Goal: Task Accomplishment & Management: Manage account settings

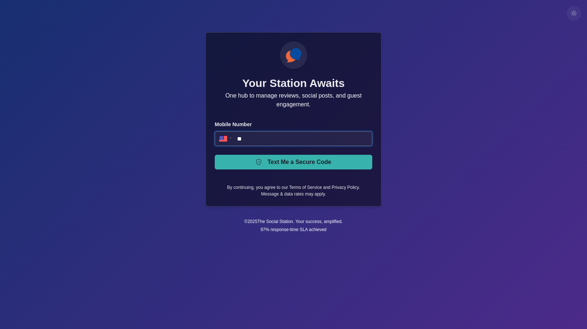
click at [268, 136] on input "**" at bounding box center [294, 138] width 158 height 15
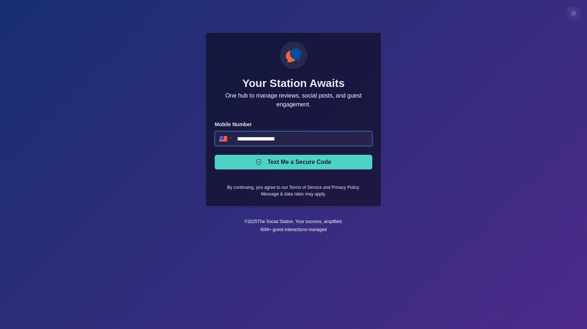
type input "**********"
click at [297, 161] on button "Text Me a Secure Code" at bounding box center [294, 162] width 158 height 15
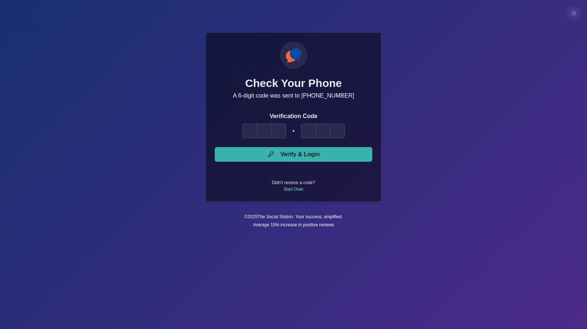
click at [245, 130] on input "Please enter your pin code" at bounding box center [249, 131] width 15 height 15
type input "*"
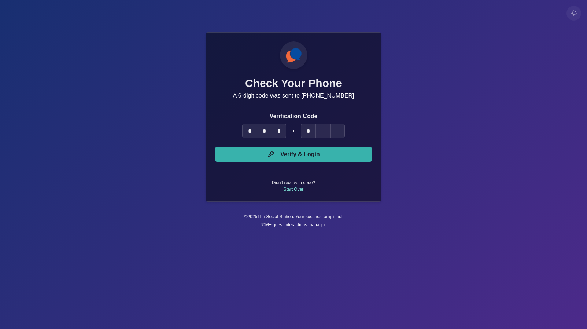
type input "*"
click at [215, 147] on button "Verify & Login" at bounding box center [294, 154] width 158 height 15
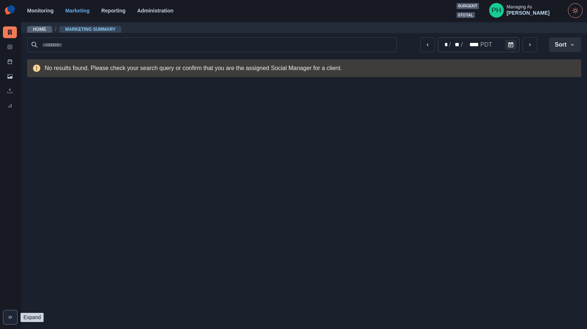
click at [11, 315] on icon "Expand" at bounding box center [10, 317] width 6 height 6
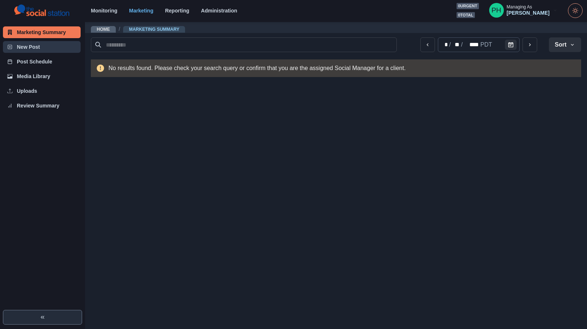
click at [48, 44] on link "New Post" at bounding box center [42, 47] width 78 height 12
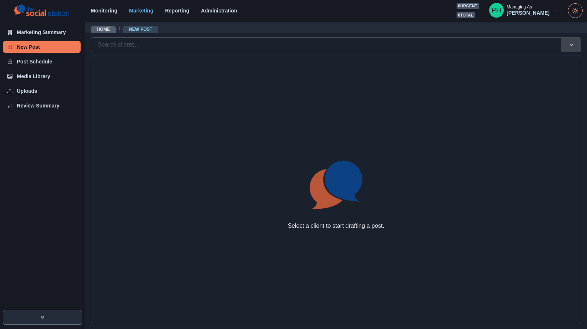
click at [132, 45] on div at bounding box center [326, 45] width 457 height 10
click at [536, 12] on div "[PERSON_NAME]" at bounding box center [528, 13] width 43 height 6
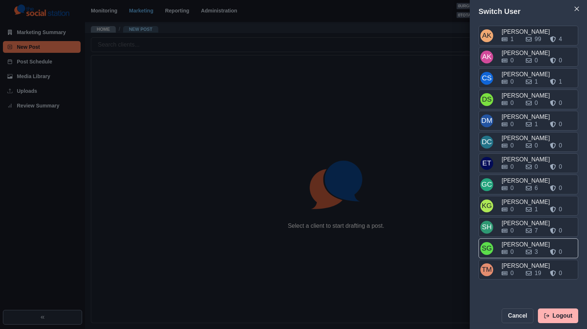
click at [524, 247] on div "0 3 0" at bounding box center [539, 251] width 75 height 9
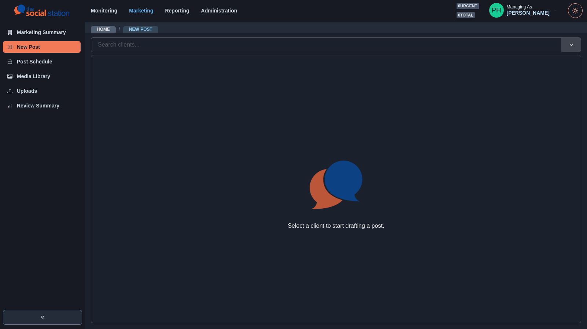
click at [123, 43] on div at bounding box center [326, 45] width 457 height 10
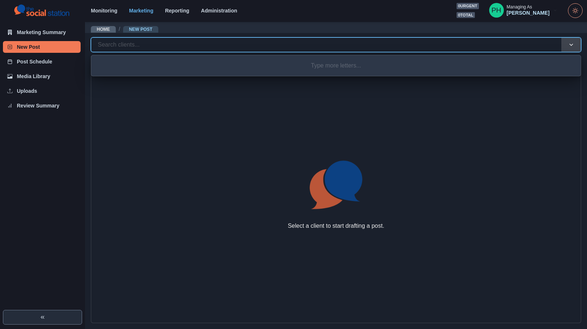
type input "*"
type input "***"
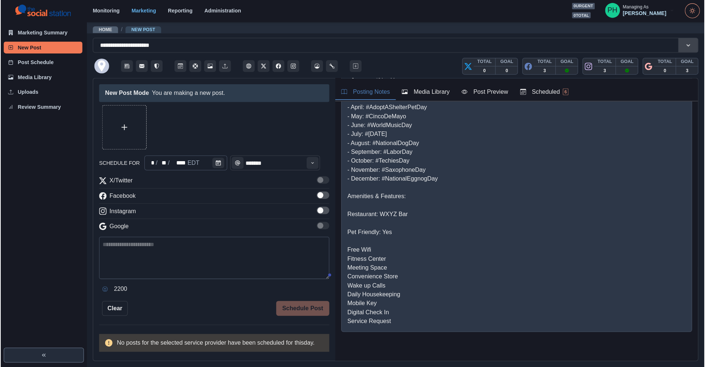
scroll to position [85, 0]
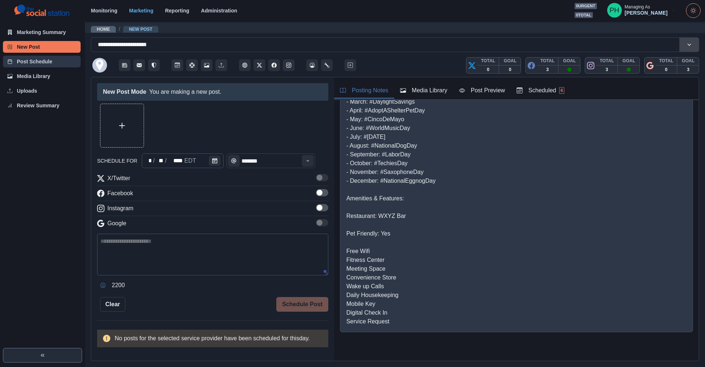
click at [46, 62] on link "Post Schedule" at bounding box center [42, 62] width 78 height 12
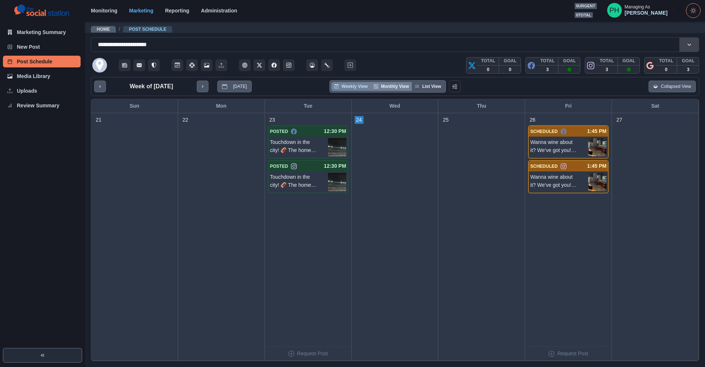
drag, startPoint x: 398, startPoint y: 86, endPoint x: 402, endPoint y: 86, distance: 4.0
click at [398, 86] on button "Monthly View" at bounding box center [391, 86] width 41 height 9
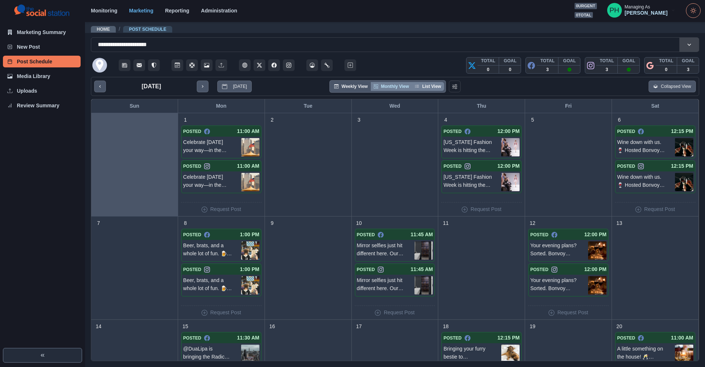
click at [430, 86] on button "List View" at bounding box center [428, 86] width 32 height 9
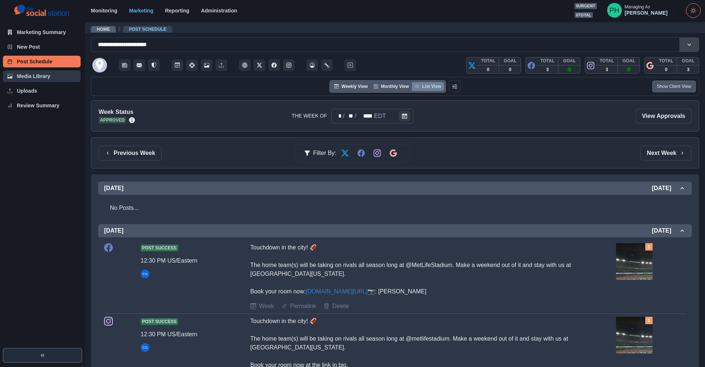
click at [51, 77] on link "Media Library" at bounding box center [42, 76] width 78 height 12
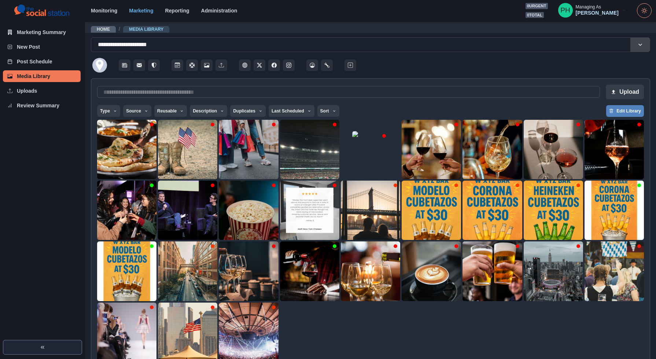
click at [56, 328] on button "Expand" at bounding box center [42, 347] width 79 height 15
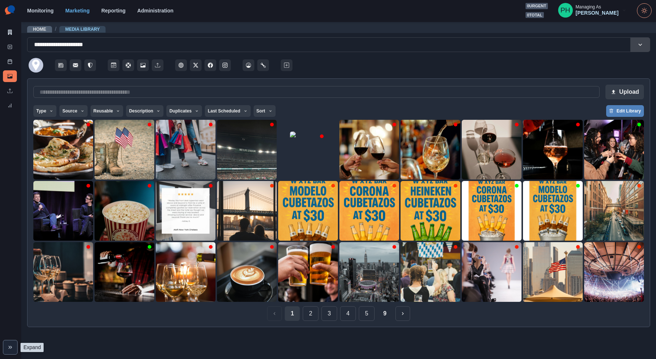
click at [8, 328] on icon "Expand" at bounding box center [10, 348] width 6 height 6
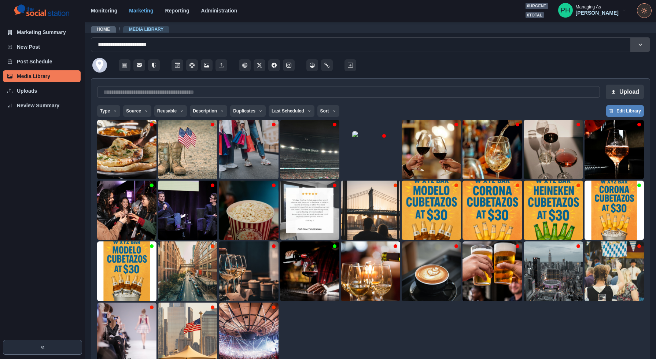
click at [587, 8] on icon "Toggle Mode" at bounding box center [644, 11] width 6 height 6
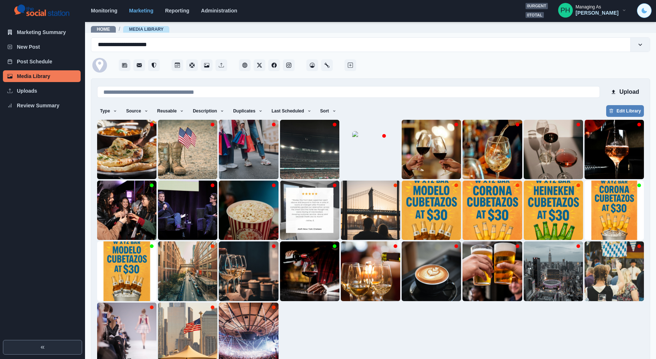
click at [587, 12] on icon "Toggle Mode" at bounding box center [644, 10] width 5 height 5
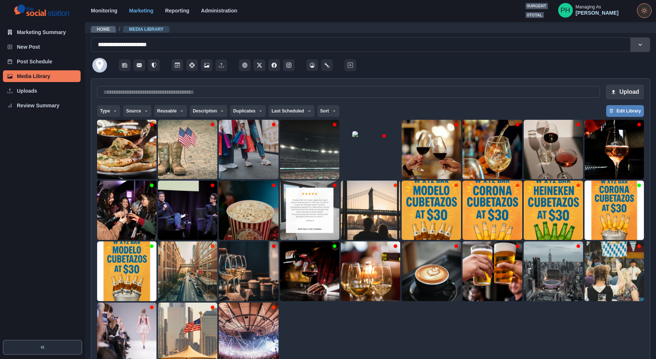
click at [587, 12] on icon "Toggle Mode" at bounding box center [643, 12] width 0 height 0
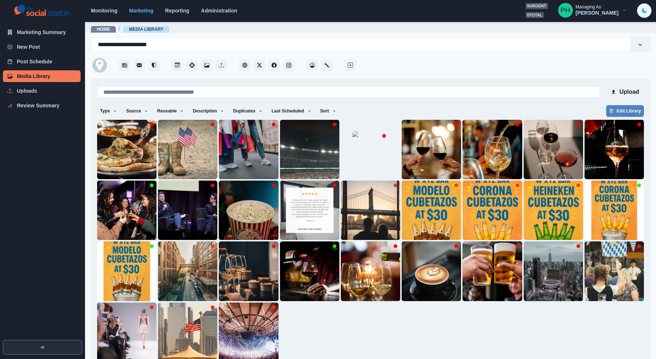
click at [587, 12] on icon "Toggle Mode" at bounding box center [644, 10] width 5 height 5
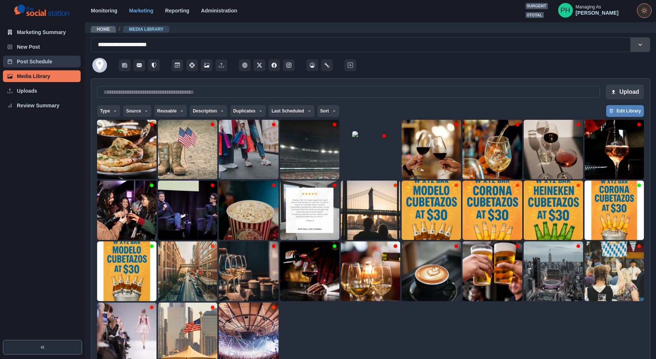
click at [43, 59] on link "Post Schedule" at bounding box center [42, 62] width 78 height 12
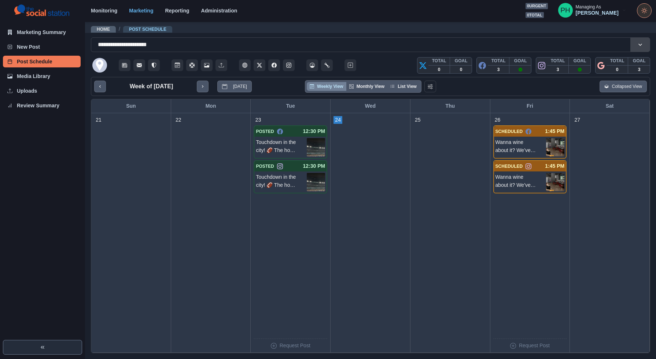
click at [587, 8] on button "Toggle Mode" at bounding box center [644, 10] width 15 height 15
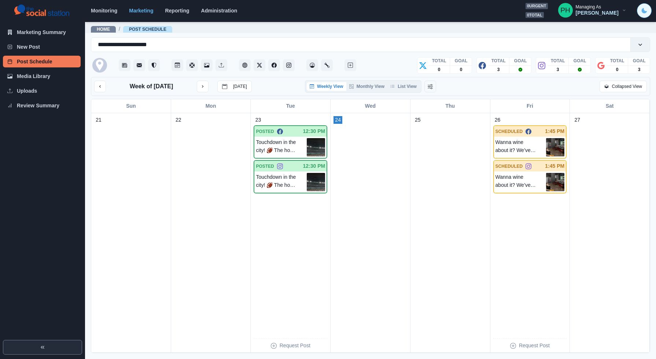
click at [587, 10] on icon "Toggle Mode" at bounding box center [644, 10] width 5 height 5
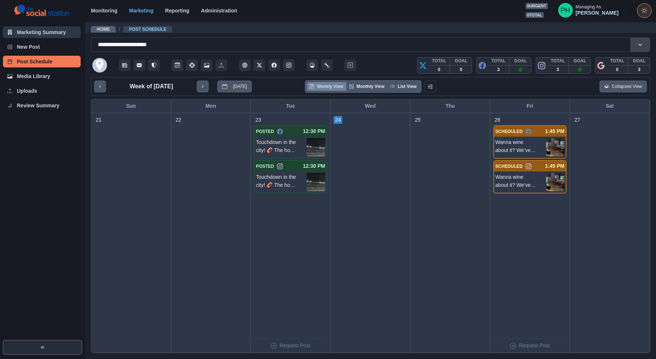
drag, startPoint x: 19, startPoint y: 44, endPoint x: 32, endPoint y: 35, distance: 15.0
click at [19, 44] on link "New Post" at bounding box center [42, 47] width 78 height 12
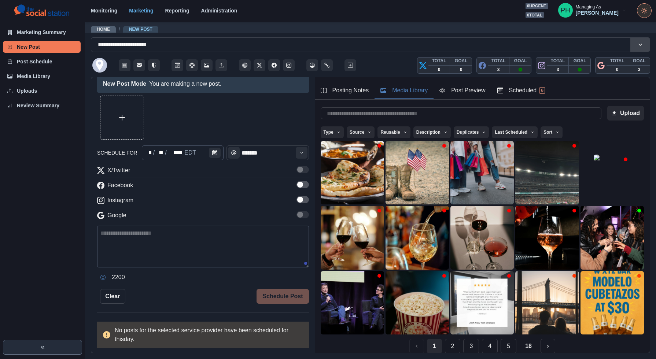
click at [428, 98] on button "Media Library" at bounding box center [404, 90] width 59 height 15
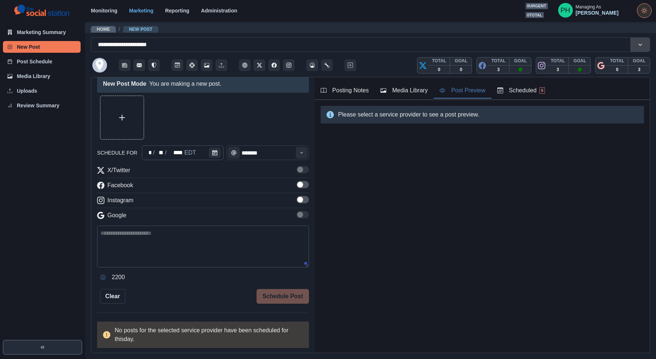
drag, startPoint x: 465, startPoint y: 93, endPoint x: 517, endPoint y: 93, distance: 52.4
click at [465, 93] on div "Post Preview" at bounding box center [462, 90] width 46 height 9
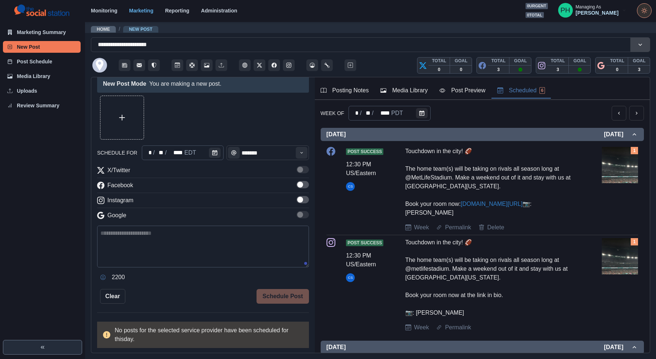
click at [522, 92] on div "Scheduled 6" at bounding box center [521, 90] width 48 height 9
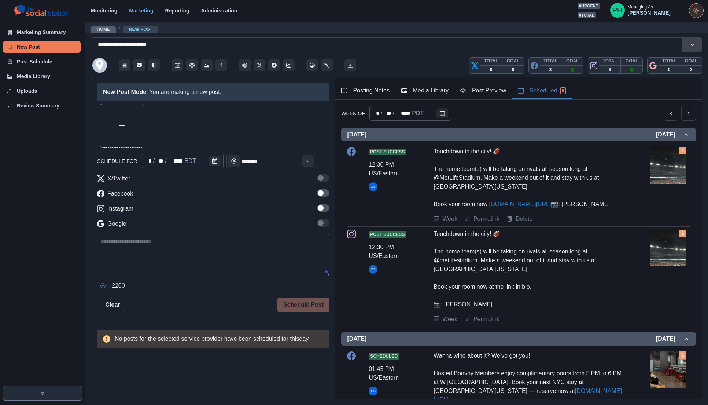
click at [104, 12] on link "Monitoring" at bounding box center [104, 11] width 26 height 6
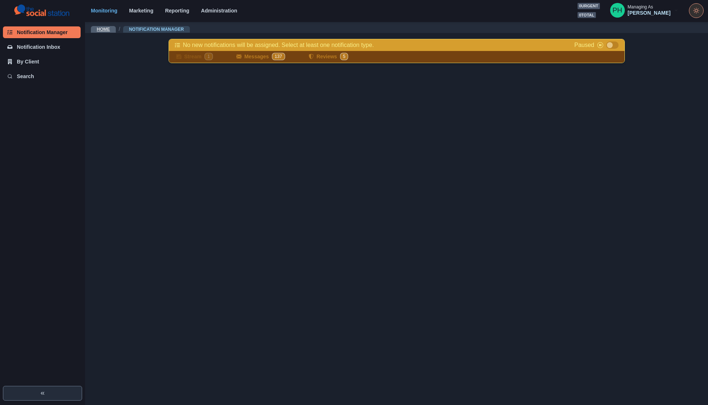
click at [105, 30] on link "Home" at bounding box center [103, 29] width 13 height 5
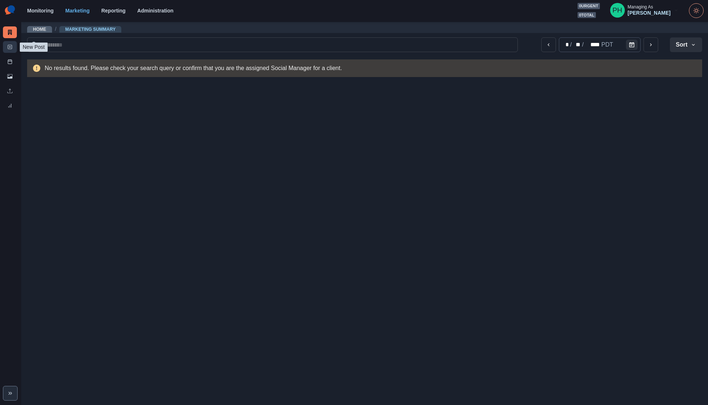
click at [8, 44] on icon at bounding box center [9, 46] width 5 height 5
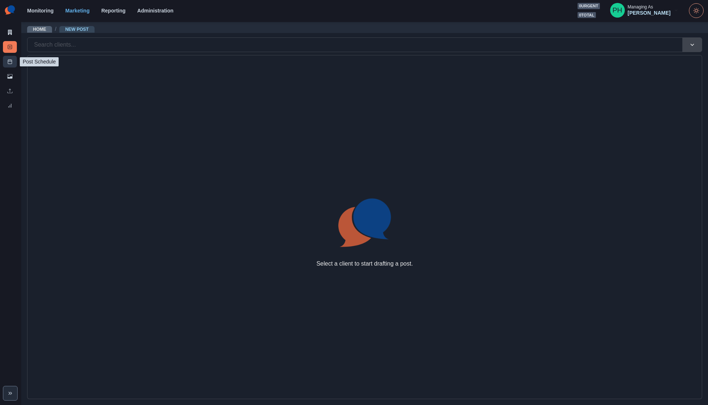
click at [10, 61] on line at bounding box center [10, 61] width 4 height 0
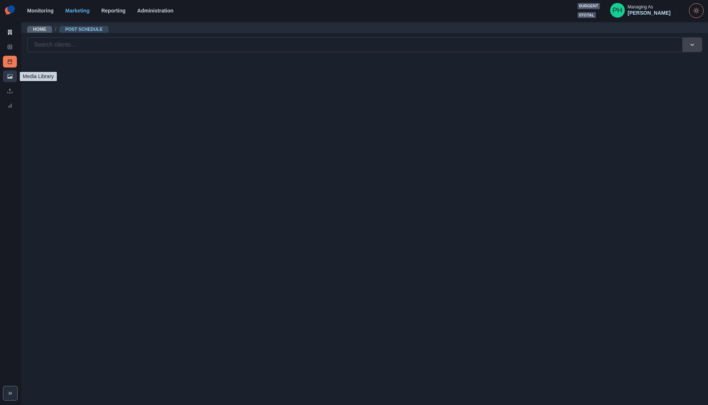
click at [10, 80] on link "Media Library" at bounding box center [10, 76] width 14 height 12
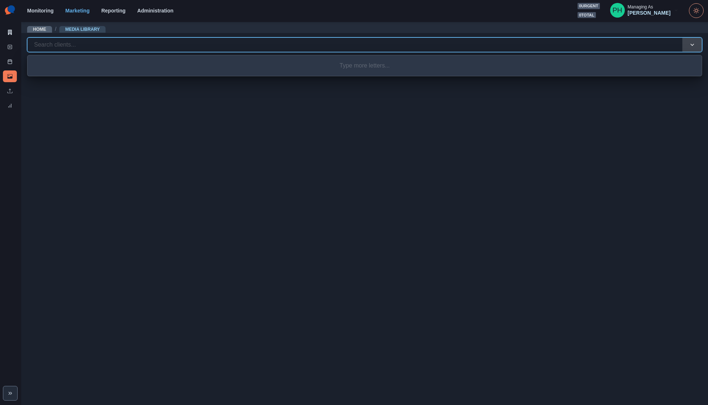
click at [65, 45] on div at bounding box center [355, 45] width 642 height 10
type input "********"
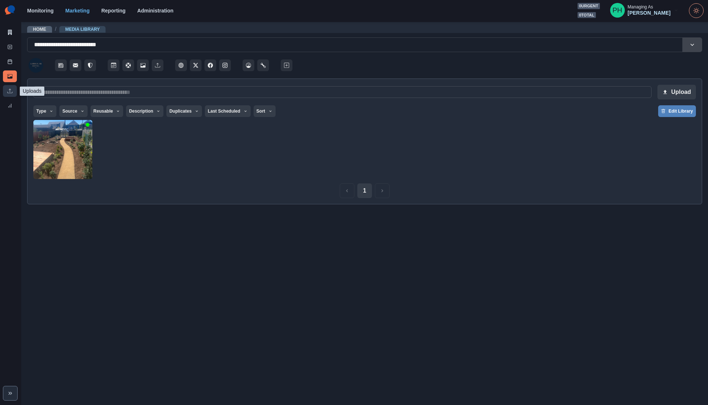
click at [13, 92] on link "Uploads" at bounding box center [10, 91] width 14 height 12
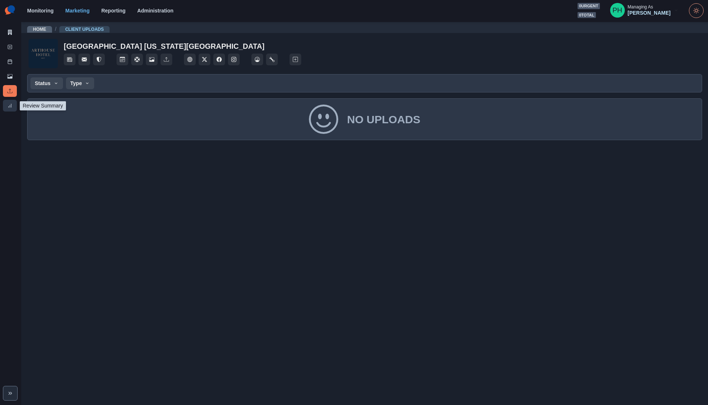
click at [13, 104] on link "Review Summary" at bounding box center [10, 106] width 14 height 12
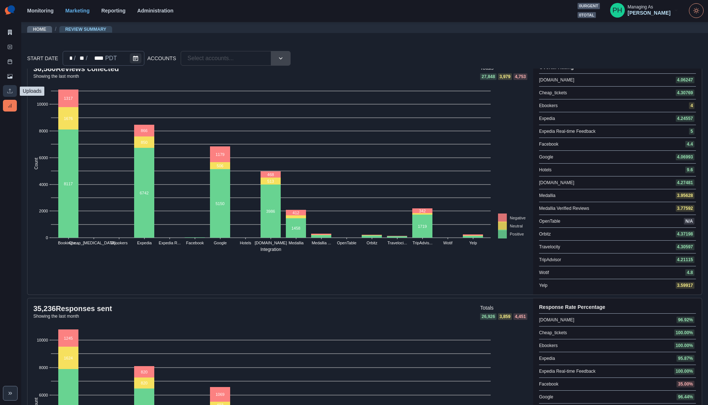
click at [8, 93] on icon at bounding box center [9, 92] width 5 height 1
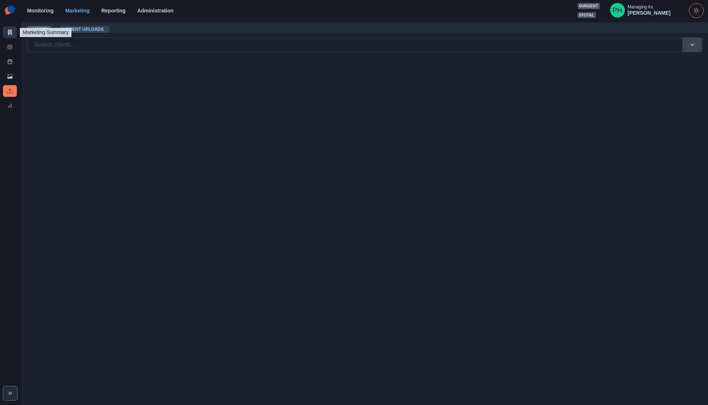
click at [13, 29] on link "Marketing Summary" at bounding box center [10, 32] width 14 height 12
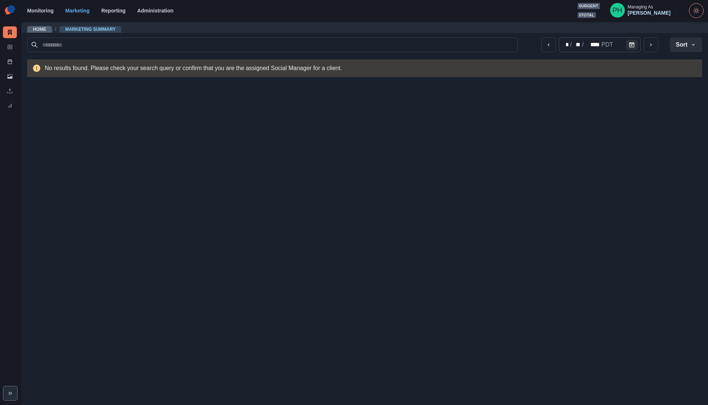
click at [7, 10] on img at bounding box center [10, 10] width 14 height 15
click at [161, 10] on link "Administration" at bounding box center [155, 11] width 36 height 6
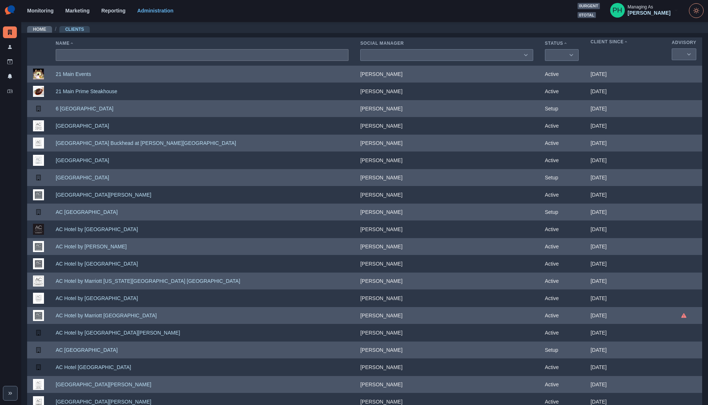
click at [125, 56] on input at bounding box center [202, 55] width 293 height 12
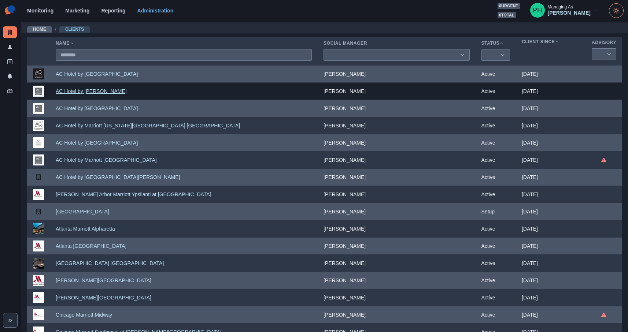
type input "********"
click at [100, 91] on link "AC Hotel by Marriott Dallas Frisco" at bounding box center [91, 91] width 71 height 6
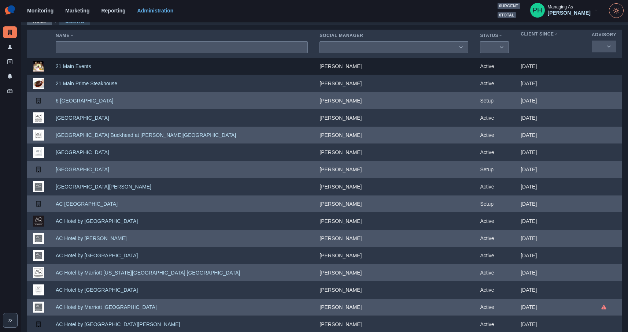
scroll to position [8, 0]
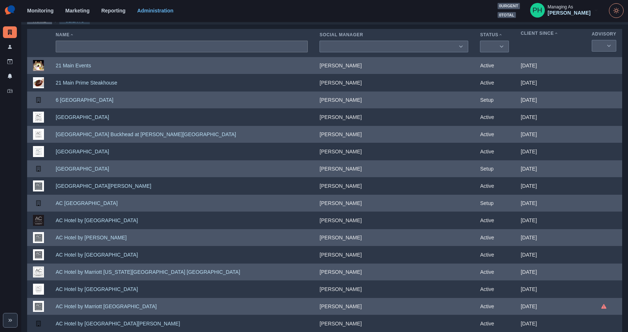
click at [113, 47] on input at bounding box center [182, 47] width 252 height 12
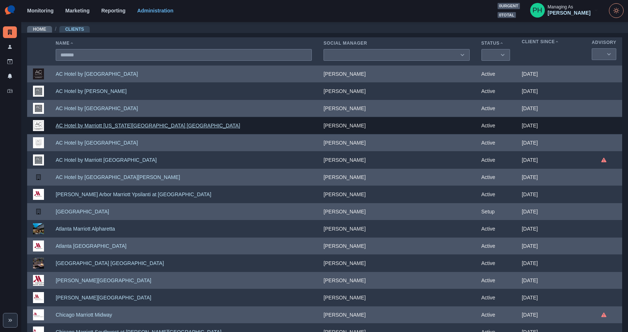
type input "*******"
click at [104, 128] on link "AC Hotel by Marriott [US_STATE][GEOGRAPHIC_DATA] [GEOGRAPHIC_DATA]" at bounding box center [148, 126] width 184 height 6
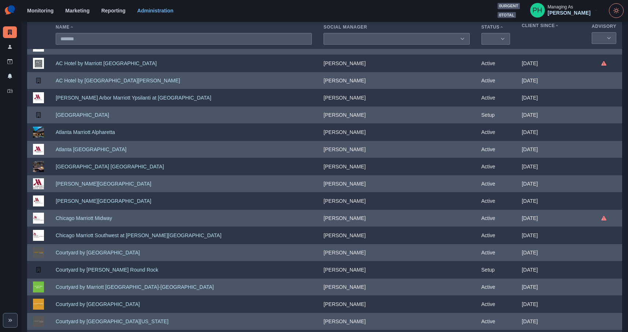
scroll to position [108, 0]
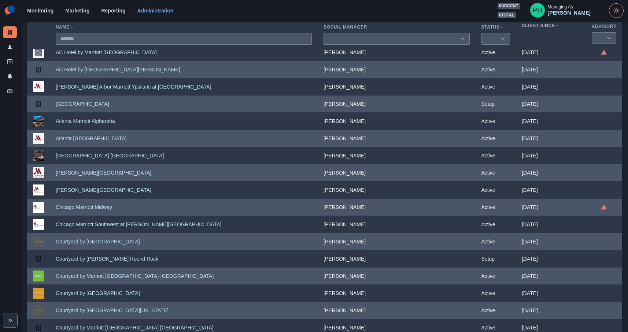
click at [83, 173] on link "Austin Marriott North" at bounding box center [104, 173] width 96 height 6
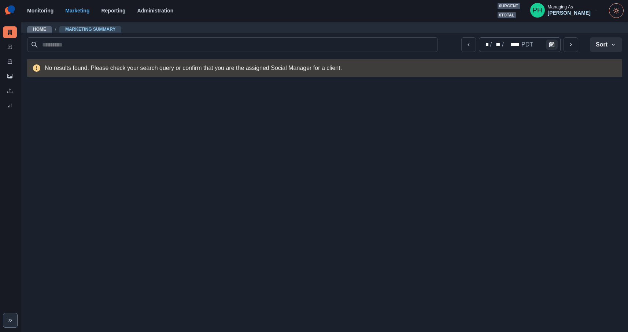
click at [275, 166] on main "Home / Marketing Summary * / ** / **** PDT Sort Client Name Uploads Pending Pos…" at bounding box center [324, 176] width 607 height 311
click at [1, 41] on div "Marketing Summary New Post Post Schedule Media Library Uploads Review Summary" at bounding box center [10, 57] width 21 height 114
click at [6, 44] on link "New Post" at bounding box center [10, 47] width 14 height 12
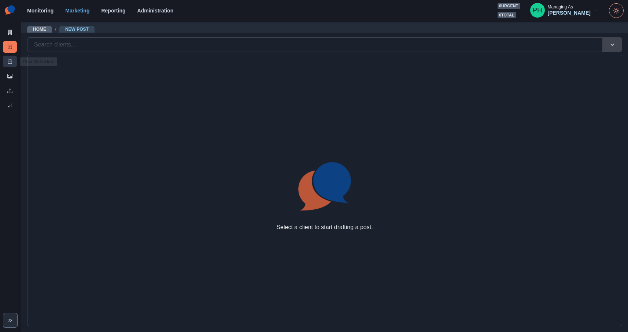
click at [9, 62] on icon at bounding box center [9, 61] width 5 height 5
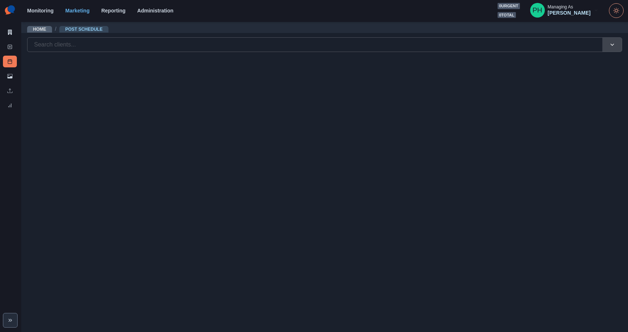
click at [48, 47] on div at bounding box center [315, 45] width 562 height 10
click at [12, 47] on icon at bounding box center [9, 46] width 5 height 5
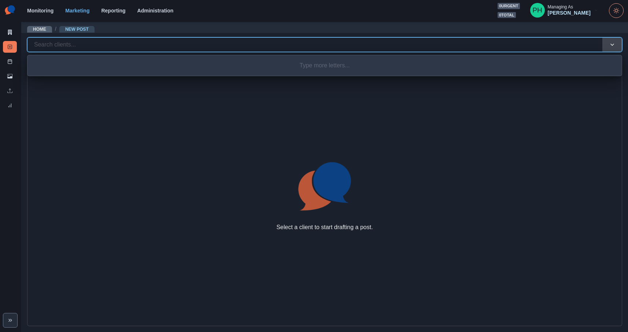
click at [87, 48] on div at bounding box center [315, 45] width 562 height 10
type input "********"
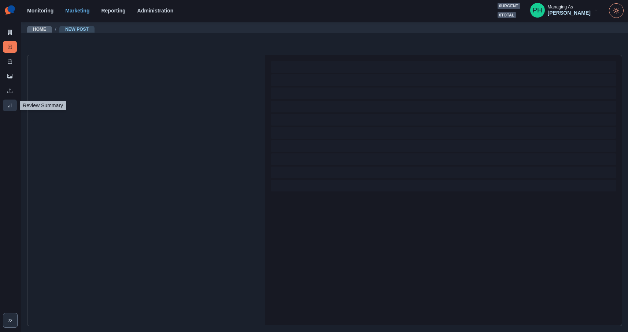
click at [7, 103] on link "Review Summary" at bounding box center [10, 106] width 14 height 12
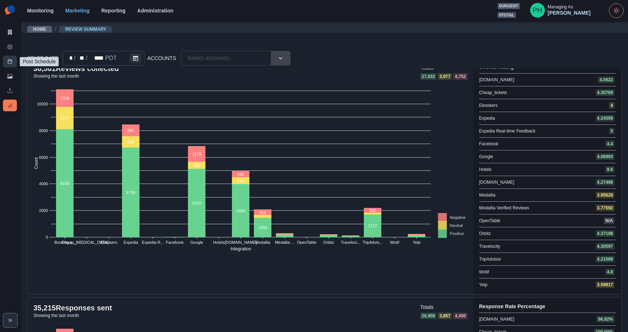
click at [12, 63] on link "Post Schedule" at bounding box center [10, 62] width 14 height 12
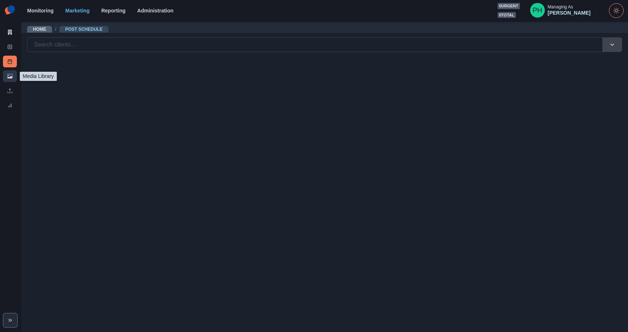
click at [11, 76] on icon at bounding box center [9, 76] width 5 height 4
click at [11, 33] on icon at bounding box center [10, 32] width 4 height 5
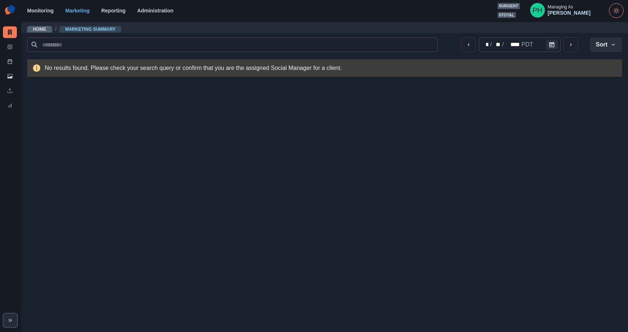
click at [80, 46] on input at bounding box center [232, 44] width 411 height 15
click at [12, 48] on icon at bounding box center [9, 46] width 5 height 5
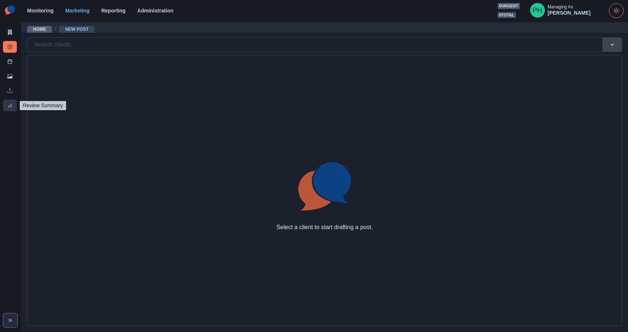
click at [12, 102] on link "Review Summary" at bounding box center [10, 106] width 14 height 12
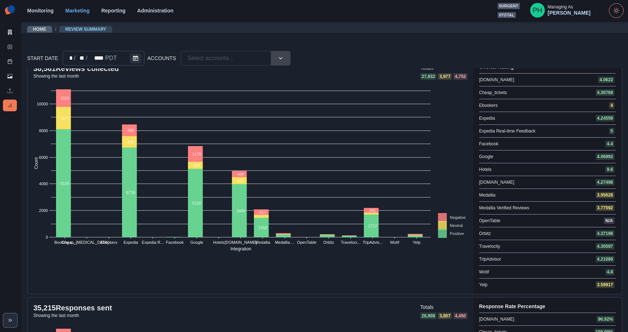
click at [155, 14] on div "Monitoring Marketing Reporting Administration 0 urgent 0 total PH Managing As P…" at bounding box center [325, 10] width 597 height 15
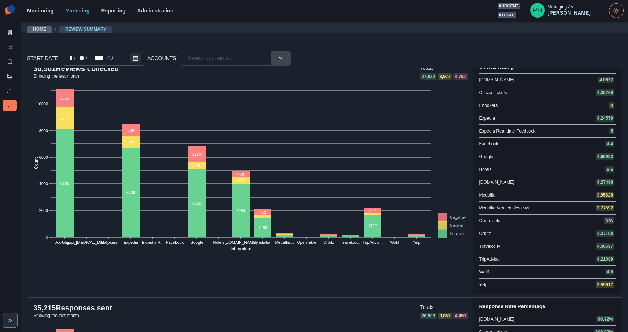
click at [157, 11] on link "Administration" at bounding box center [155, 11] width 36 height 6
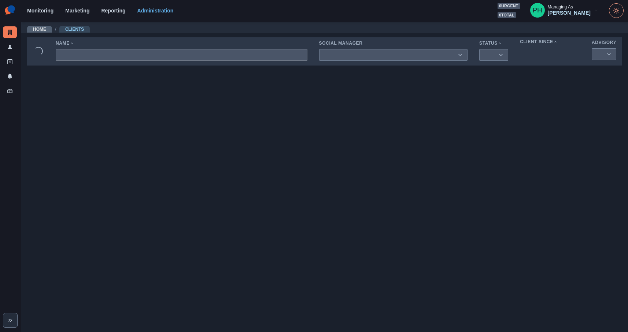
click at [142, 55] on input at bounding box center [182, 55] width 252 height 12
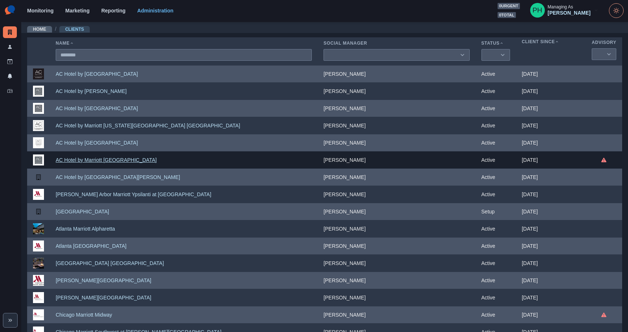
type input "********"
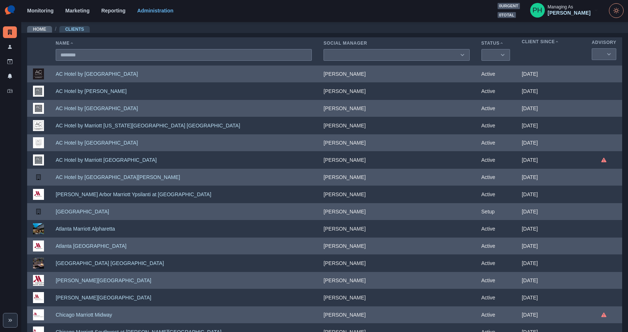
click at [80, 161] on link "AC Hotel by Marriott Phoenix Biltmore" at bounding box center [106, 160] width 101 height 6
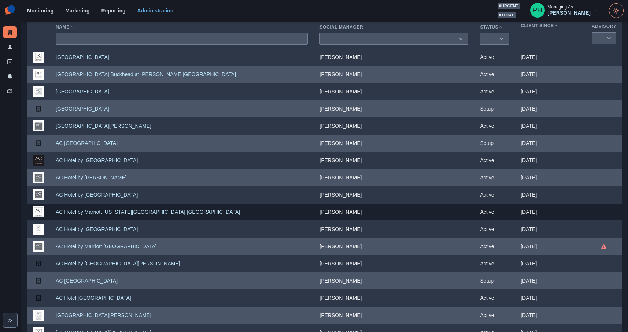
scroll to position [89, 0]
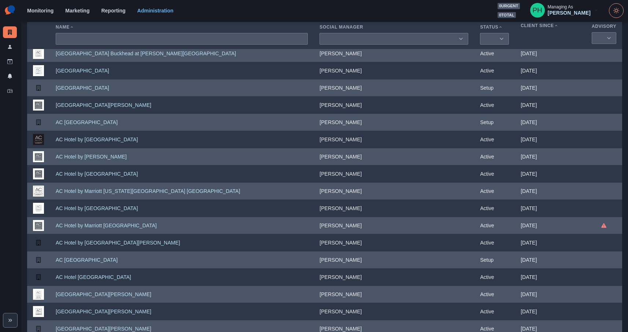
click at [88, 105] on link "AC Hotel Beverly Hills" at bounding box center [104, 105] width 96 height 6
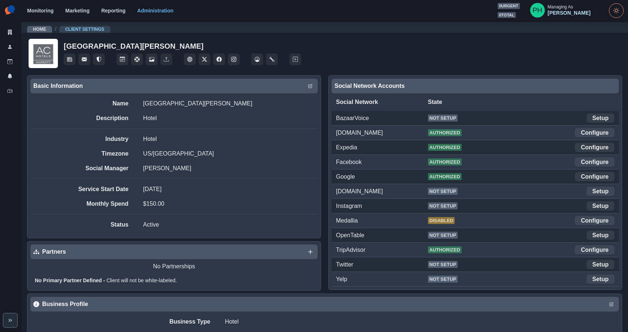
click at [600, 221] on link "Configure" at bounding box center [595, 220] width 40 height 9
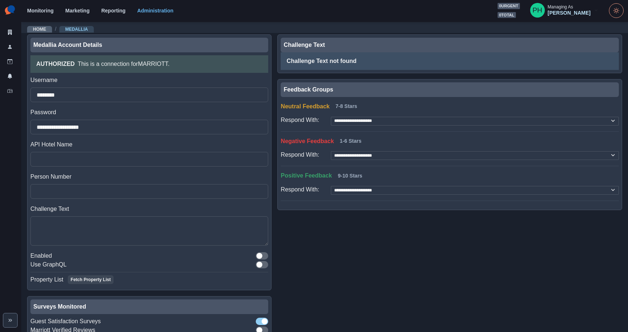
click at [420, 140] on div "Negative Feedback 1-6 Stars" at bounding box center [450, 141] width 338 height 7
click at [152, 13] on link "Administration" at bounding box center [155, 11] width 36 height 6
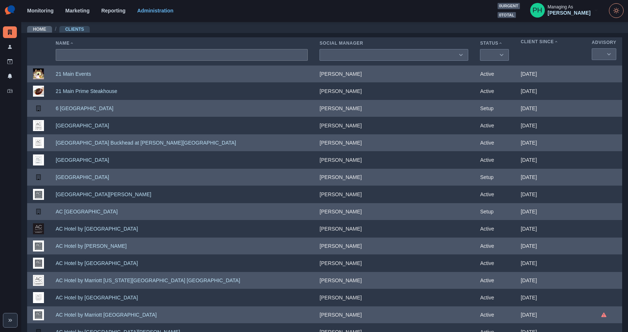
click at [95, 50] on input at bounding box center [182, 55] width 252 height 12
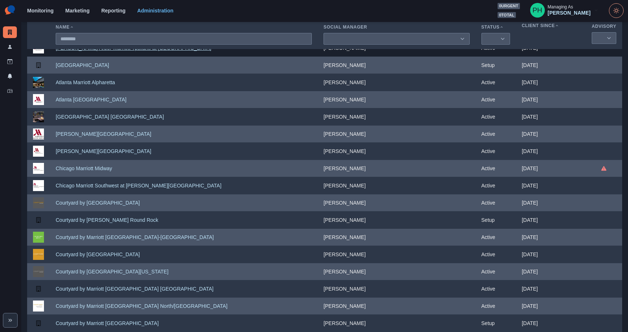
scroll to position [284, 0]
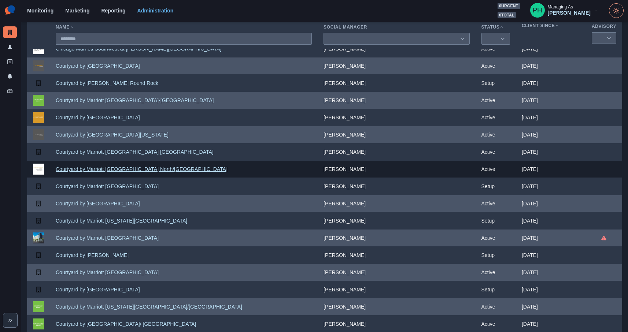
type input "********"
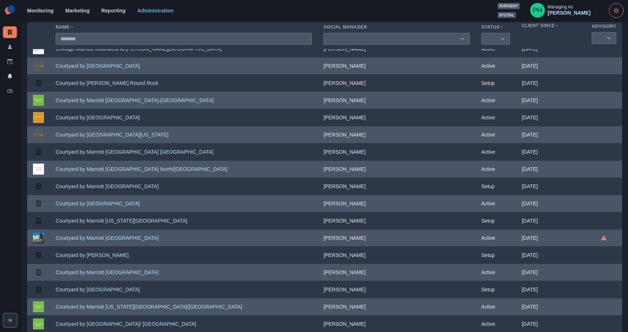
click at [87, 171] on link "Courtyard by Marriott Dallas DFW Airport North/Grapevine" at bounding box center [142, 169] width 172 height 6
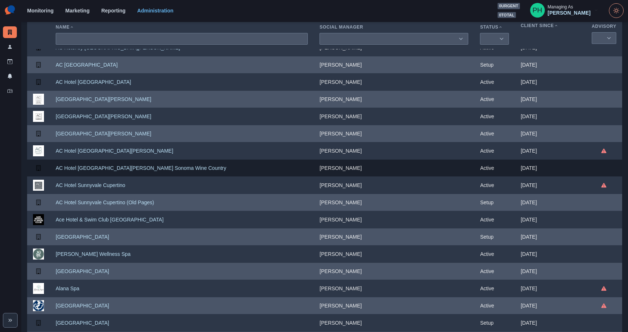
scroll to position [286, 0]
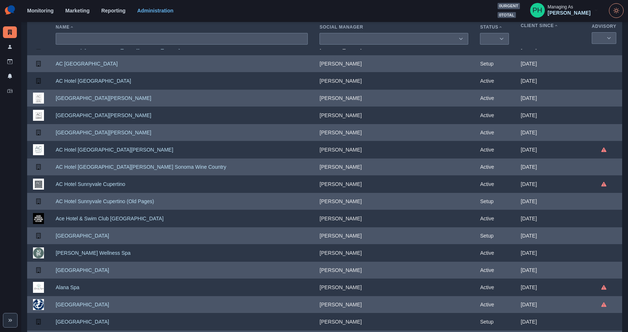
click at [83, 150] on link "AC Hotel Santa Clara" at bounding box center [115, 150] width 118 height 6
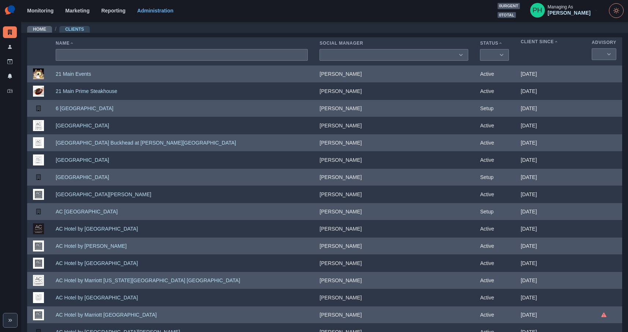
click at [126, 55] on input at bounding box center [182, 55] width 252 height 12
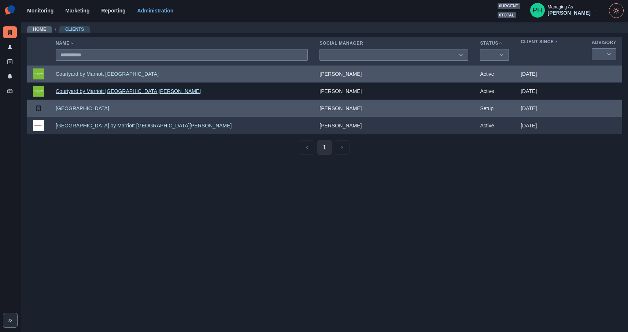
type input "**********"
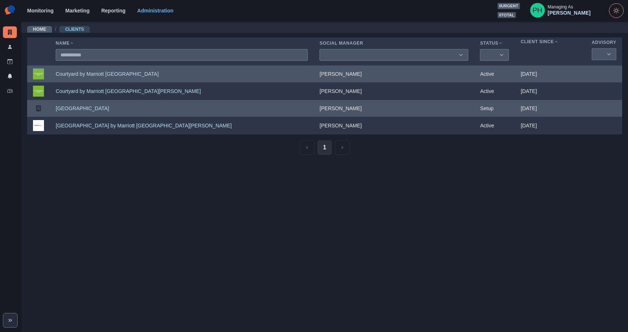
click at [113, 91] on link "Courtyard by Marriott Santa Monica" at bounding box center [128, 91] width 145 height 6
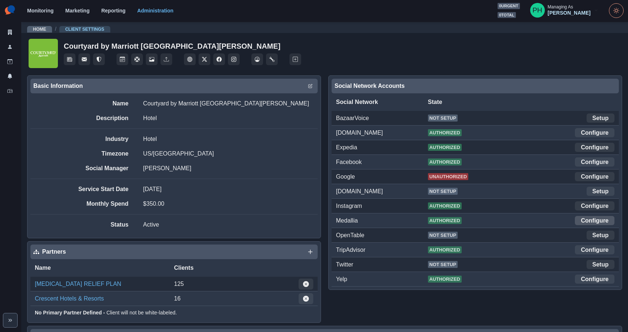
click at [584, 221] on link "Configure" at bounding box center [595, 220] width 40 height 9
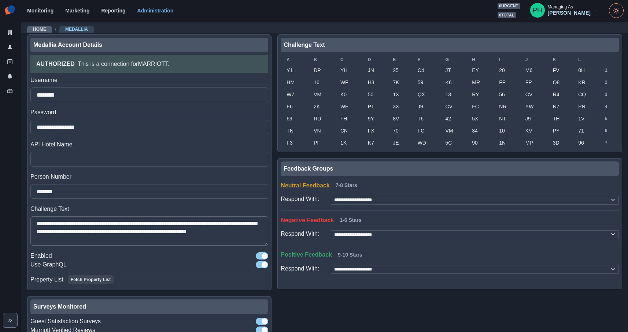
click at [184, 229] on textarea "**********" at bounding box center [149, 231] width 238 height 29
click at [107, 99] on input "********" at bounding box center [149, 95] width 238 height 15
click at [98, 128] on input "**********" at bounding box center [149, 127] width 238 height 15
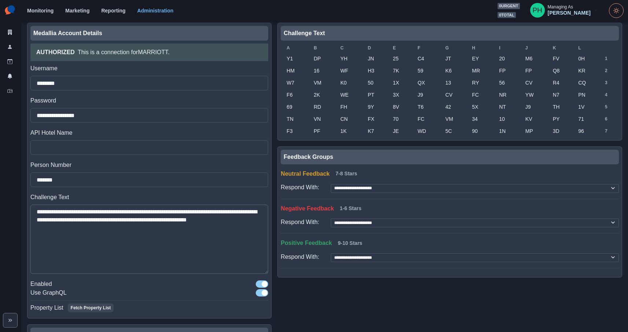
drag, startPoint x: 266, startPoint y: 231, endPoint x: 251, endPoint y: 270, distance: 42.0
click at [251, 270] on textarea "**********" at bounding box center [149, 239] width 238 height 69
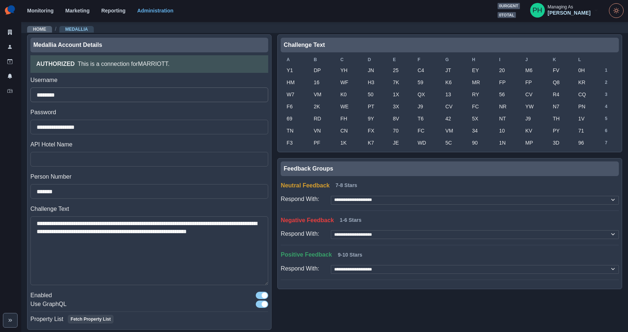
scroll to position [1, 0]
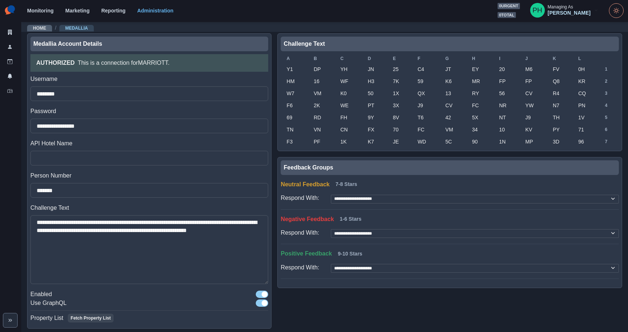
click at [176, 77] on label "Username" at bounding box center [146, 79] width 233 height 9
click at [176, 87] on input "********" at bounding box center [149, 94] width 238 height 15
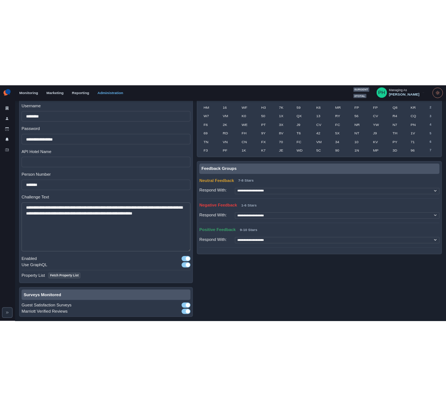
scroll to position [0, 0]
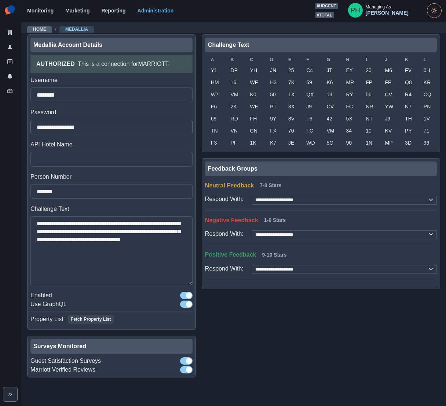
click at [94, 127] on input "**********" at bounding box center [111, 127] width 162 height 15
click at [110, 88] on input "********" at bounding box center [111, 95] width 162 height 15
click at [103, 127] on input "**********" at bounding box center [111, 127] width 162 height 15
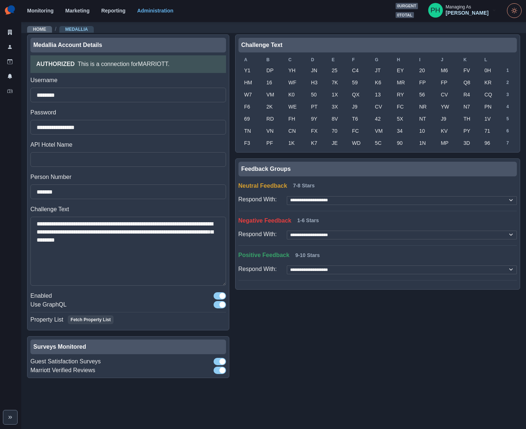
click at [247, 117] on td "69" at bounding box center [250, 119] width 22 height 12
copy td "69"
click at [313, 84] on td "H3" at bounding box center [315, 83] width 21 height 12
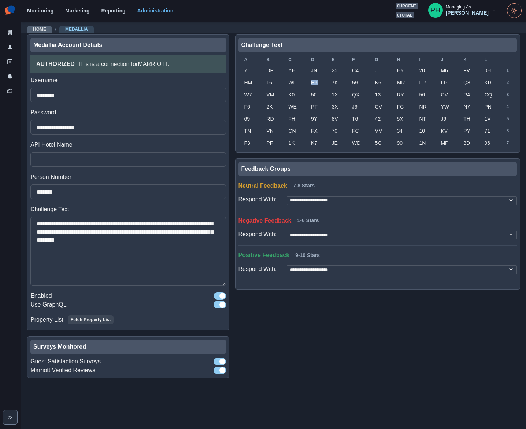
copy td "H3"
click at [356, 107] on td "J9" at bounding box center [357, 107] width 23 height 12
copy td "J9"
click at [358, 144] on td "WD" at bounding box center [357, 143] width 23 height 12
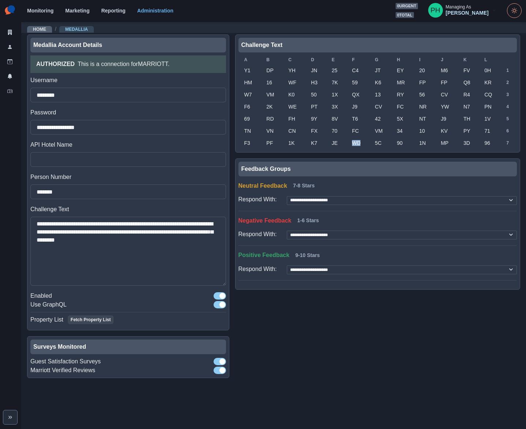
click at [358, 144] on td "WD" at bounding box center [357, 143] width 23 height 12
copy td "WD"
click at [443, 80] on td "FP" at bounding box center [446, 83] width 23 height 12
copy td "FP"
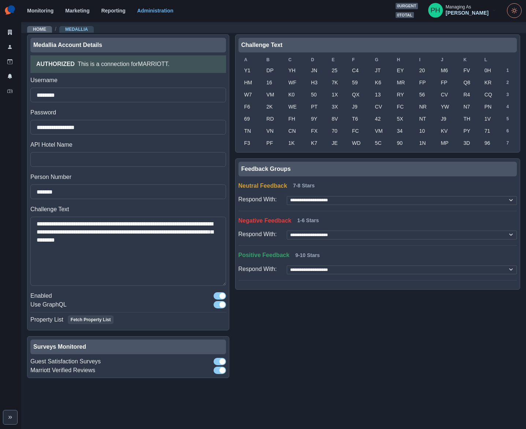
click at [467, 131] on td "PY" at bounding box center [468, 131] width 21 height 12
copy td "PY"
click at [44, 96] on input "********" at bounding box center [128, 95] width 196 height 15
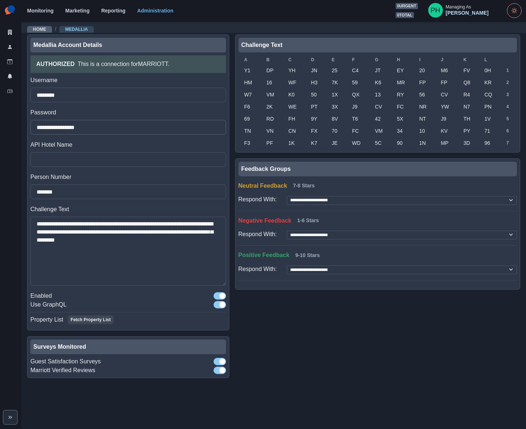
click at [61, 125] on input "**********" at bounding box center [128, 127] width 196 height 15
click at [248, 107] on td "F6" at bounding box center [250, 107] width 22 height 12
drag, startPoint x: 248, startPoint y: 107, endPoint x: 218, endPoint y: 111, distance: 29.6
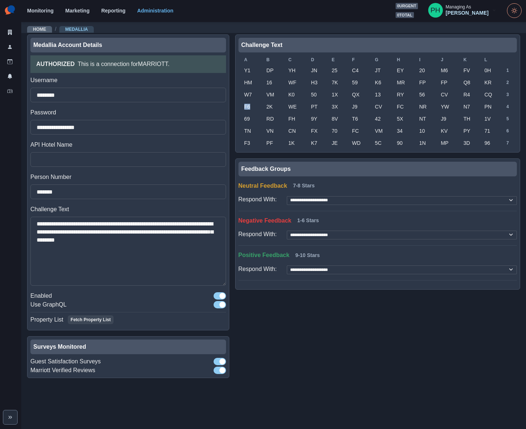
click at [248, 107] on td "F6" at bounding box center [250, 107] width 22 height 12
copy td "F6"
click at [348, 72] on td "C4" at bounding box center [357, 71] width 23 height 12
click at [353, 70] on td "C4" at bounding box center [357, 71] width 23 height 12
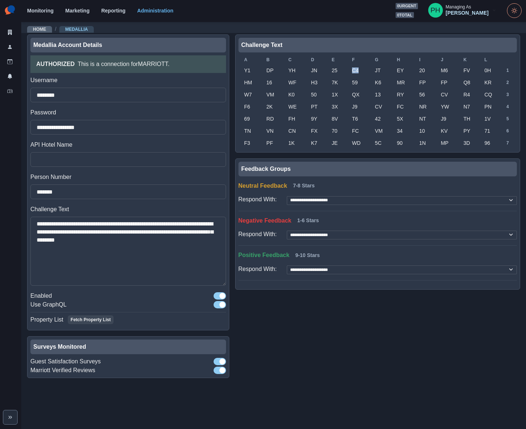
copy td "C4"
click at [380, 70] on td "JT" at bounding box center [380, 71] width 22 height 12
click at [378, 70] on td "JT" at bounding box center [380, 71] width 22 height 12
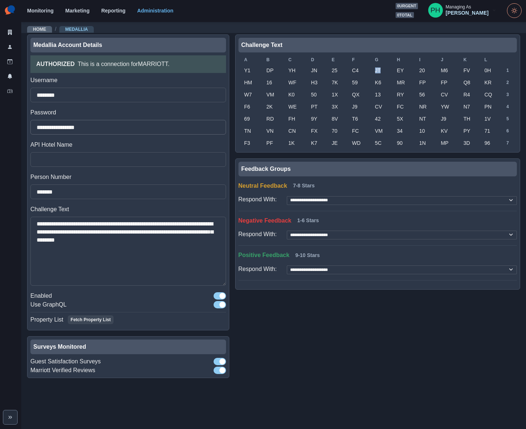
copy td "JT"
click at [421, 94] on td "56" at bounding box center [424, 95] width 22 height 12
copy td "56"
click at [443, 81] on td "FP" at bounding box center [446, 83] width 23 height 12
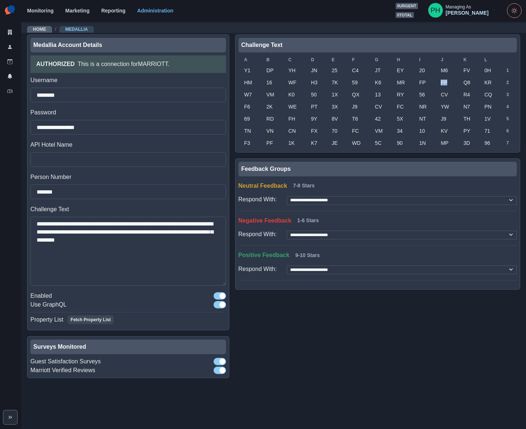
drag, startPoint x: 443, startPoint y: 81, endPoint x: 390, endPoint y: 111, distance: 60.9
click at [443, 81] on td "FP" at bounding box center [446, 83] width 23 height 12
click at [467, 70] on td "FV" at bounding box center [468, 71] width 21 height 12
